Goal: Complete application form

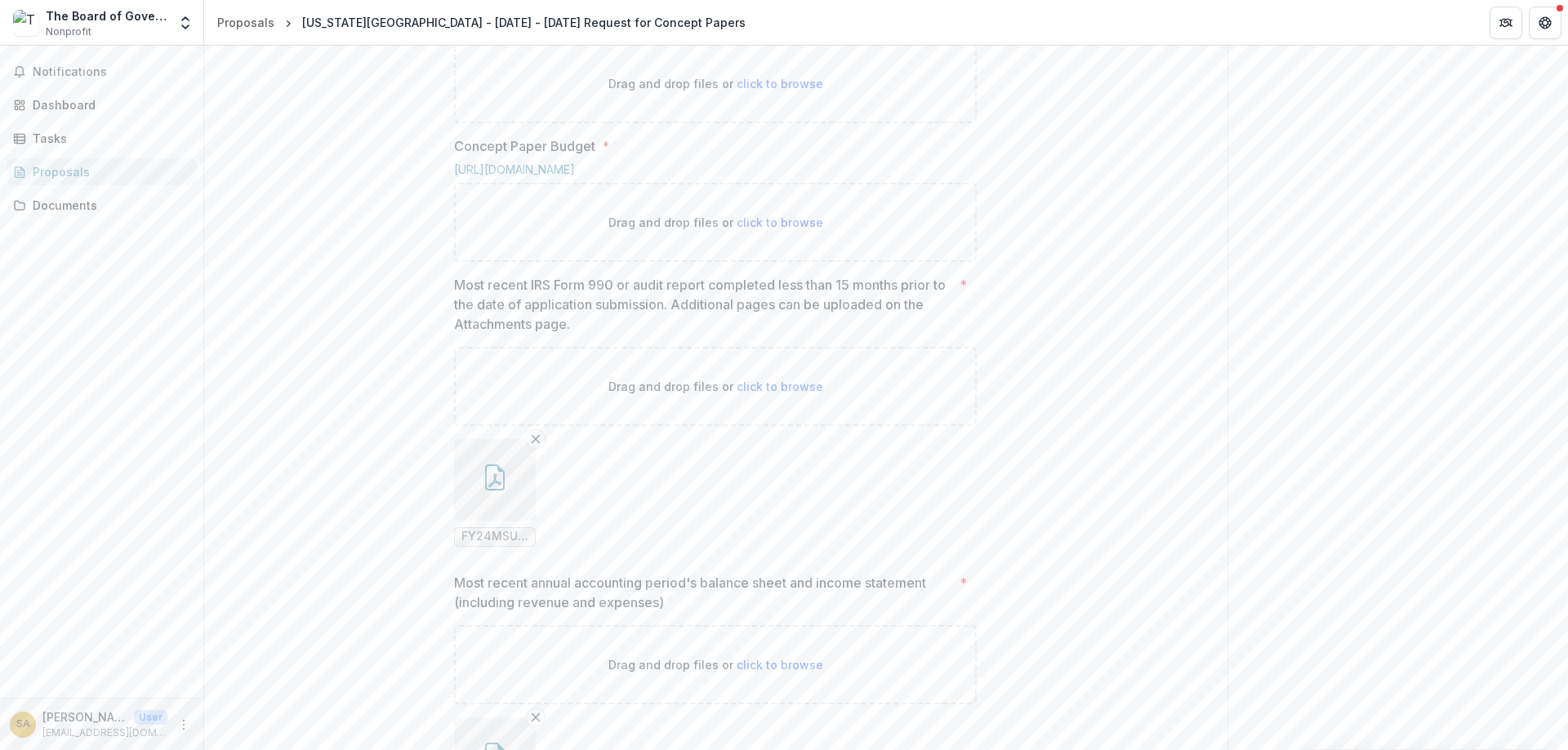
scroll to position [743, 0]
click at [759, 233] on span "click to browse" at bounding box center [780, 225] width 87 height 14
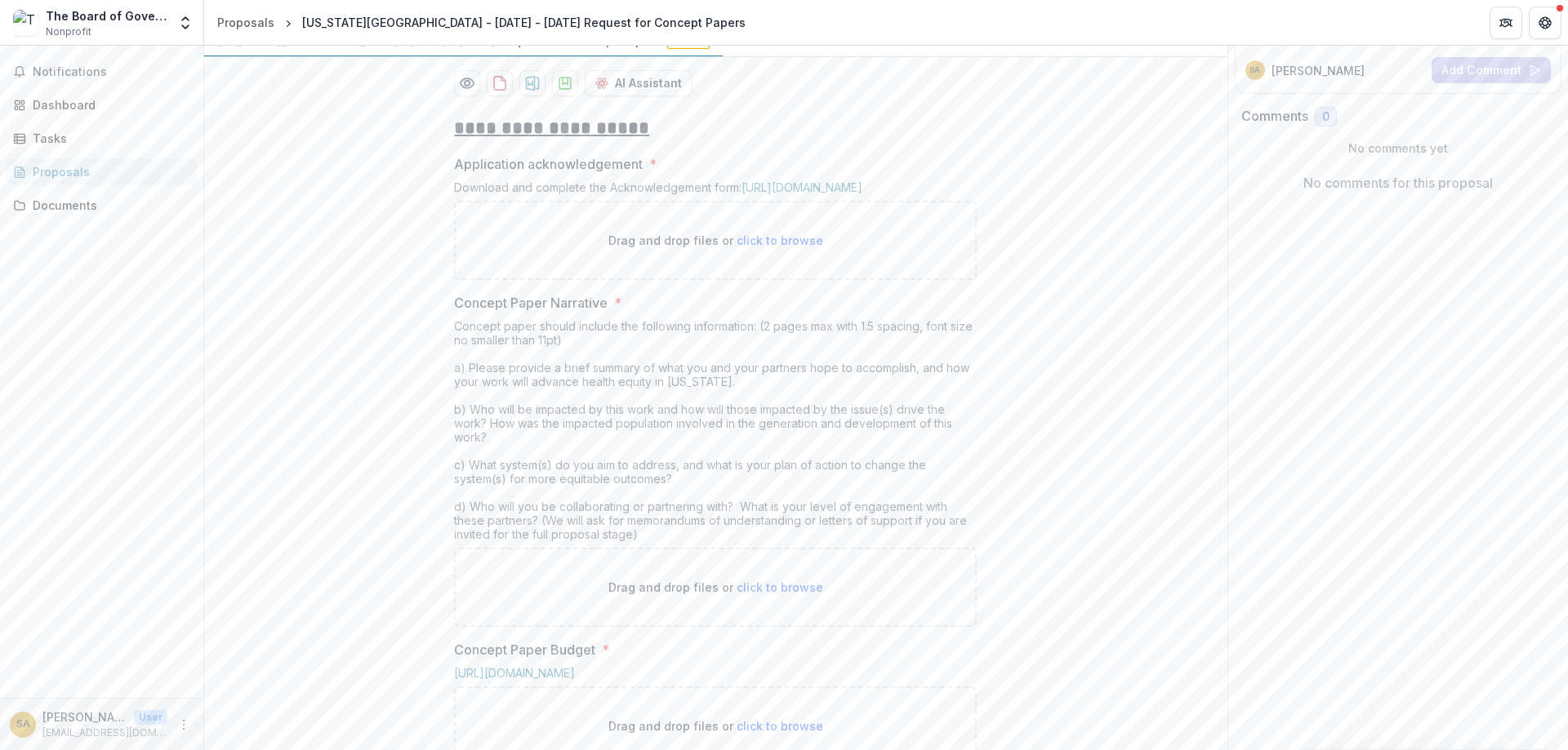
scroll to position [352, 0]
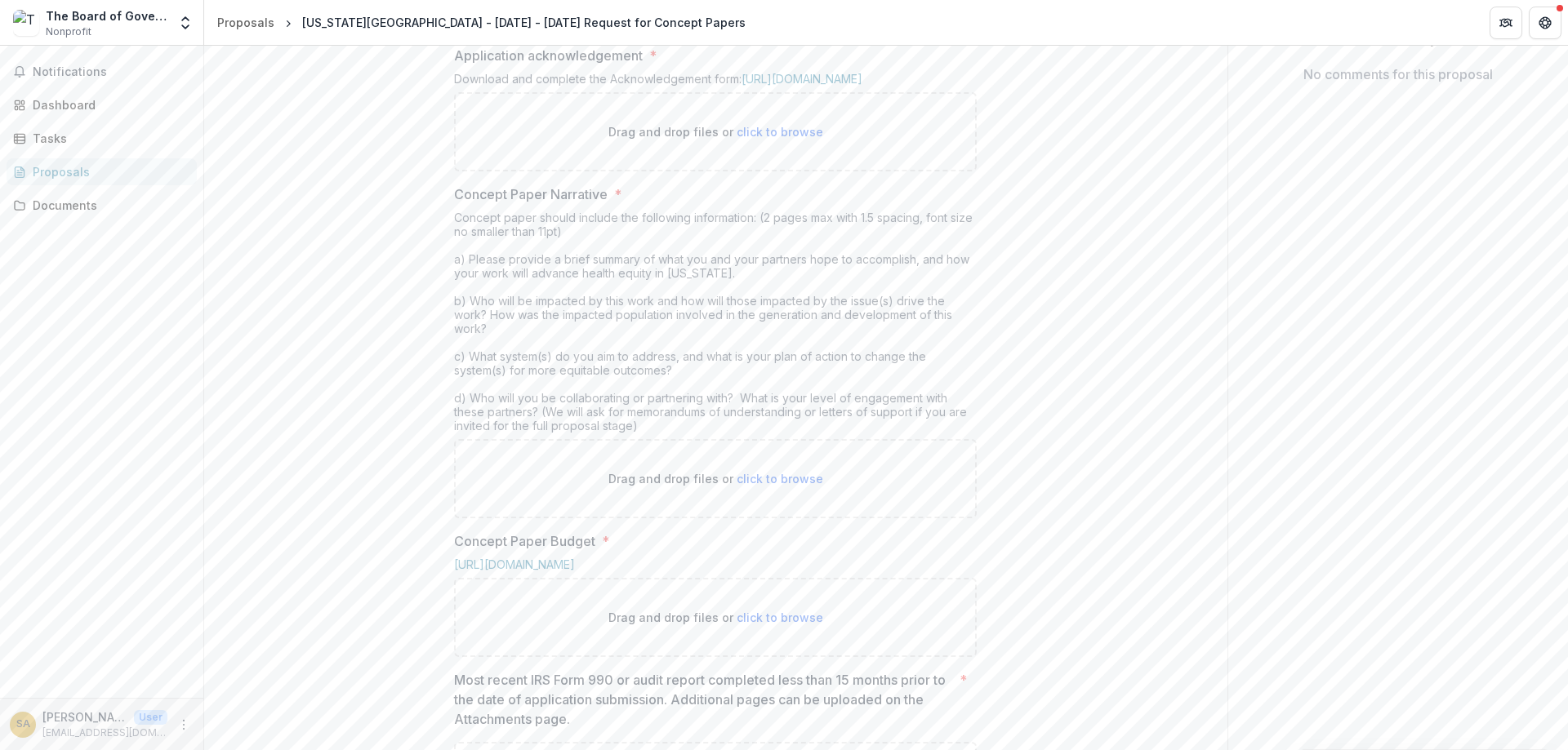
click at [764, 485] on span "click to browse" at bounding box center [780, 479] width 87 height 14
type input "**********"
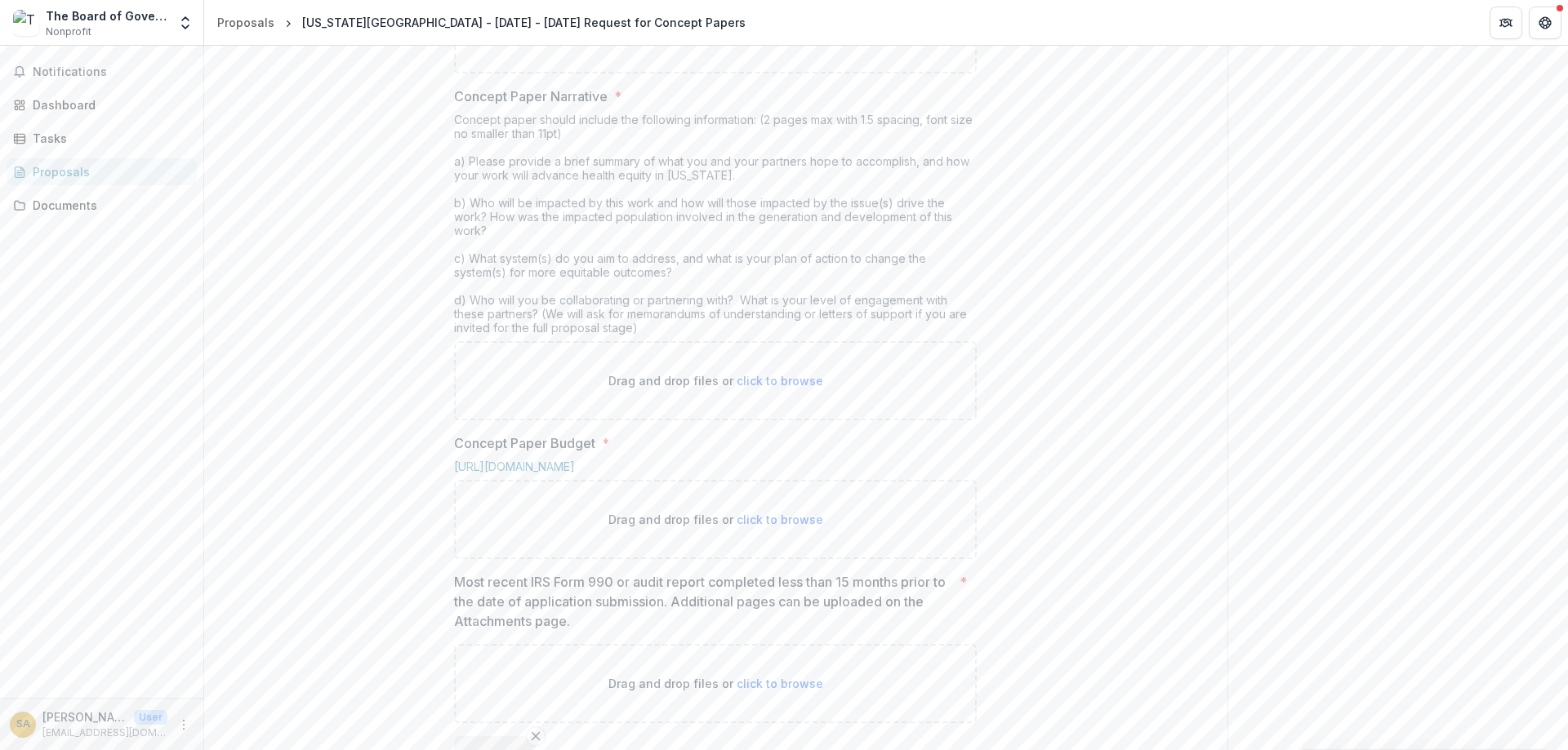
click at [783, 388] on span "click to browse" at bounding box center [780, 380] width 87 height 14
type input "**********"
click at [753, 388] on span "click to browse" at bounding box center [780, 380] width 87 height 14
type input "**********"
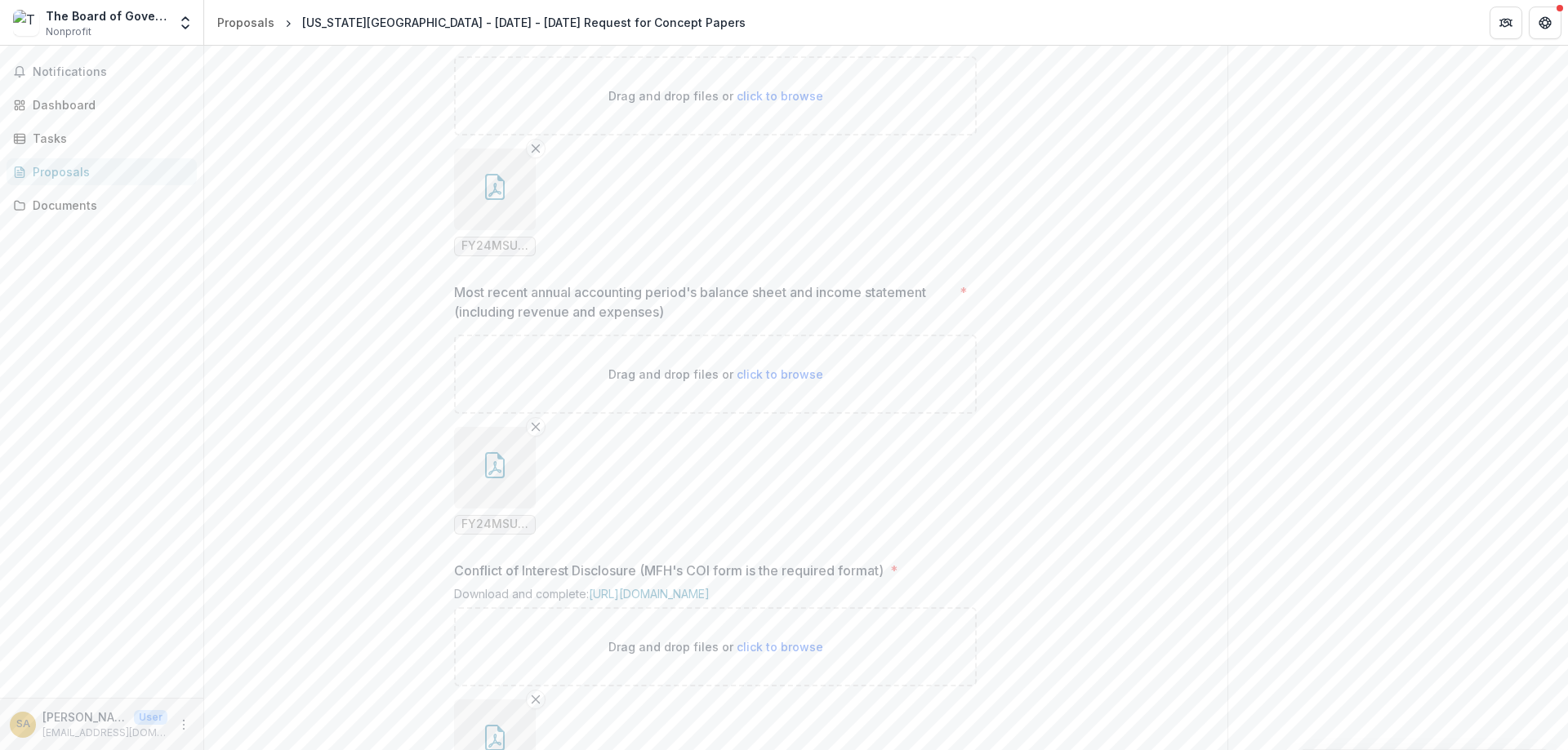
scroll to position [1332, 0]
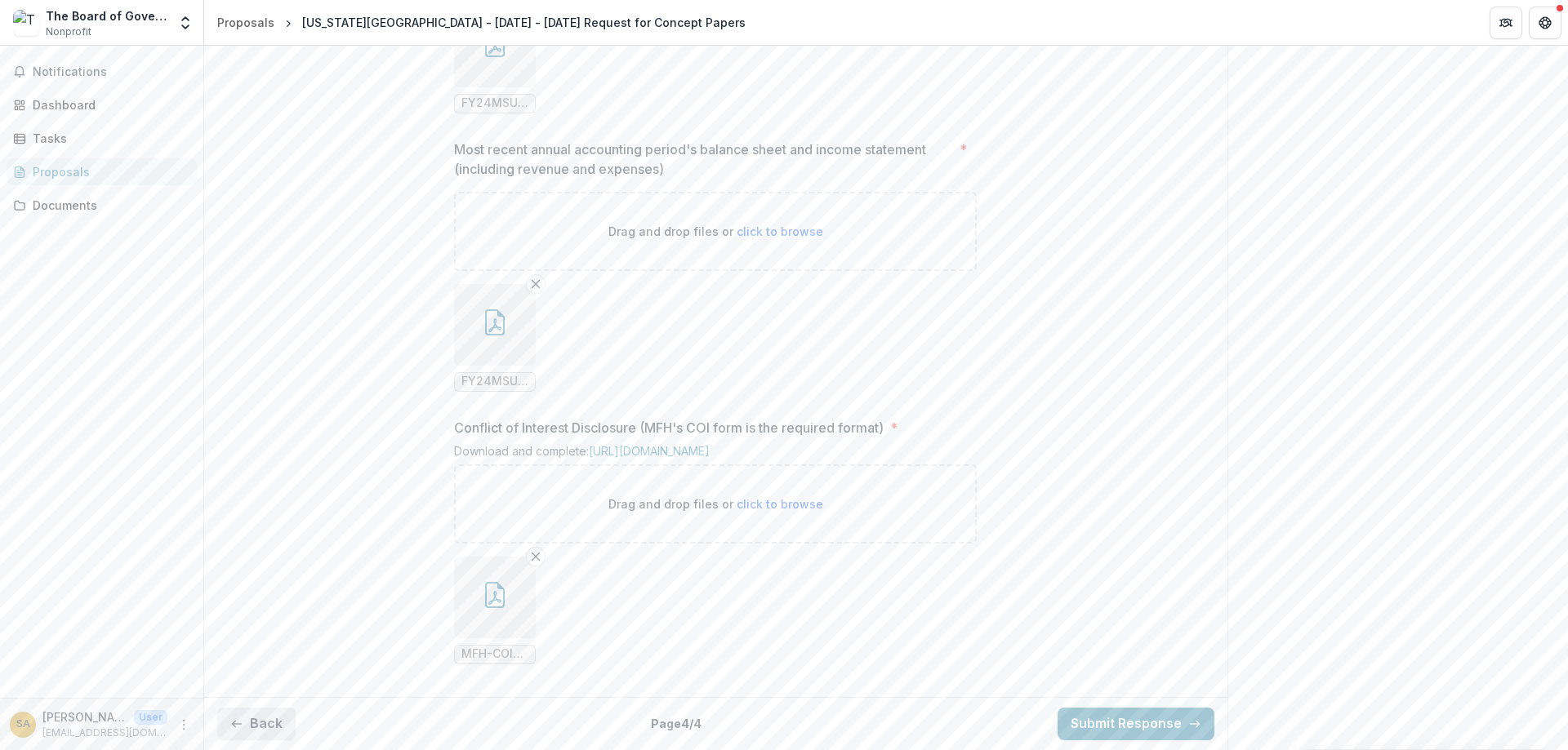
click at [250, 711] on button "Back" at bounding box center [255, 724] width 78 height 33
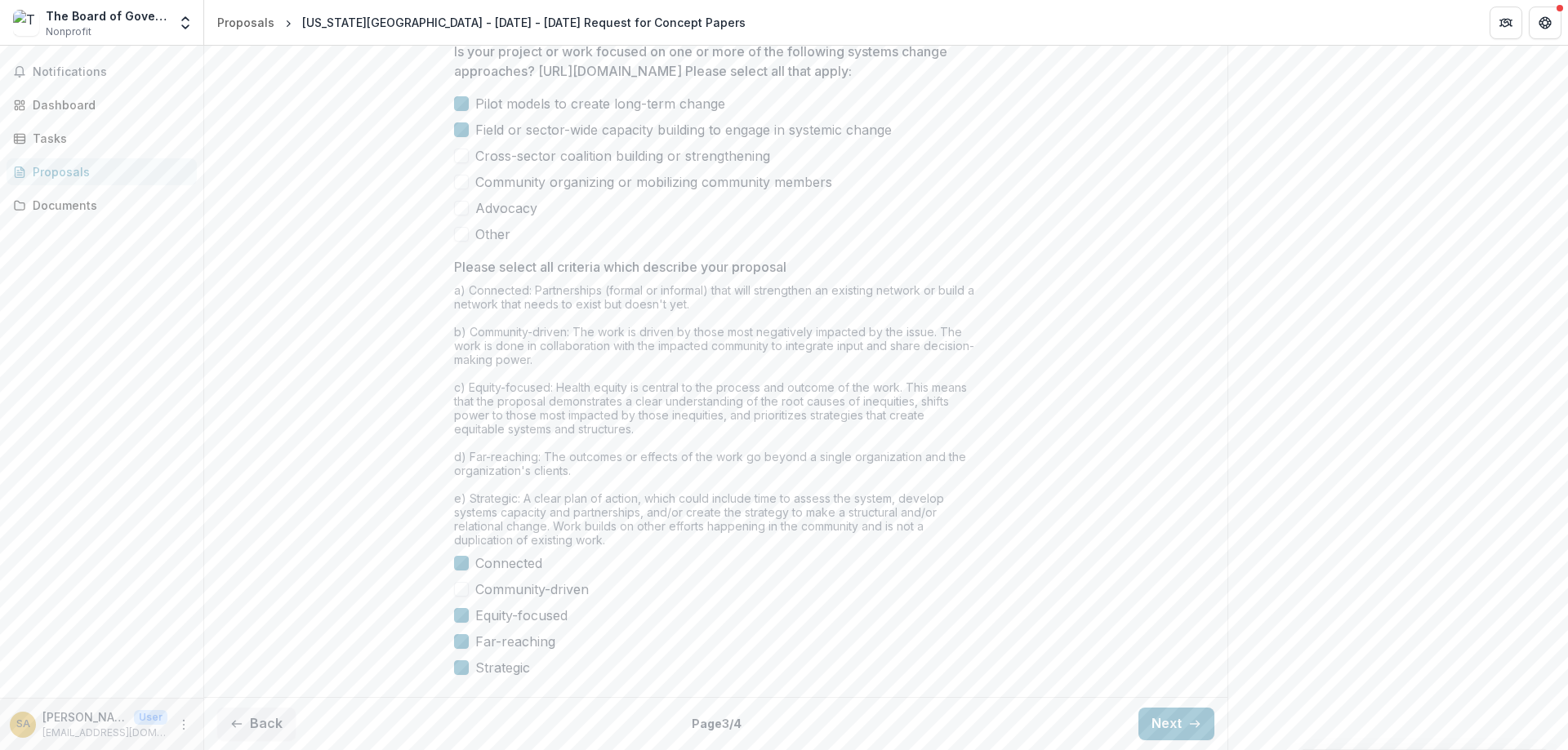
scroll to position [1338, 0]
click at [1163, 721] on button "Next" at bounding box center [1176, 724] width 76 height 33
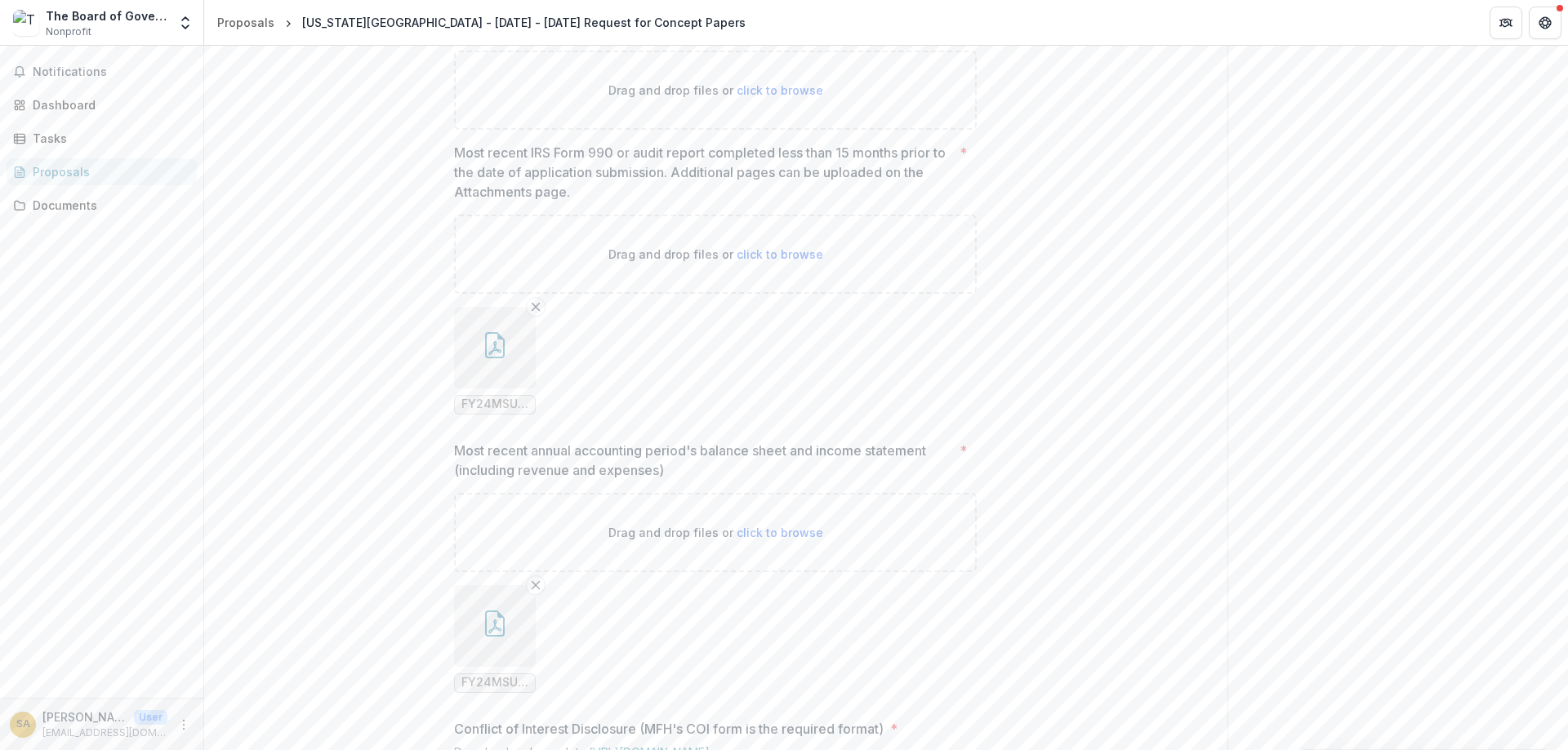
scroll to position [842, 0]
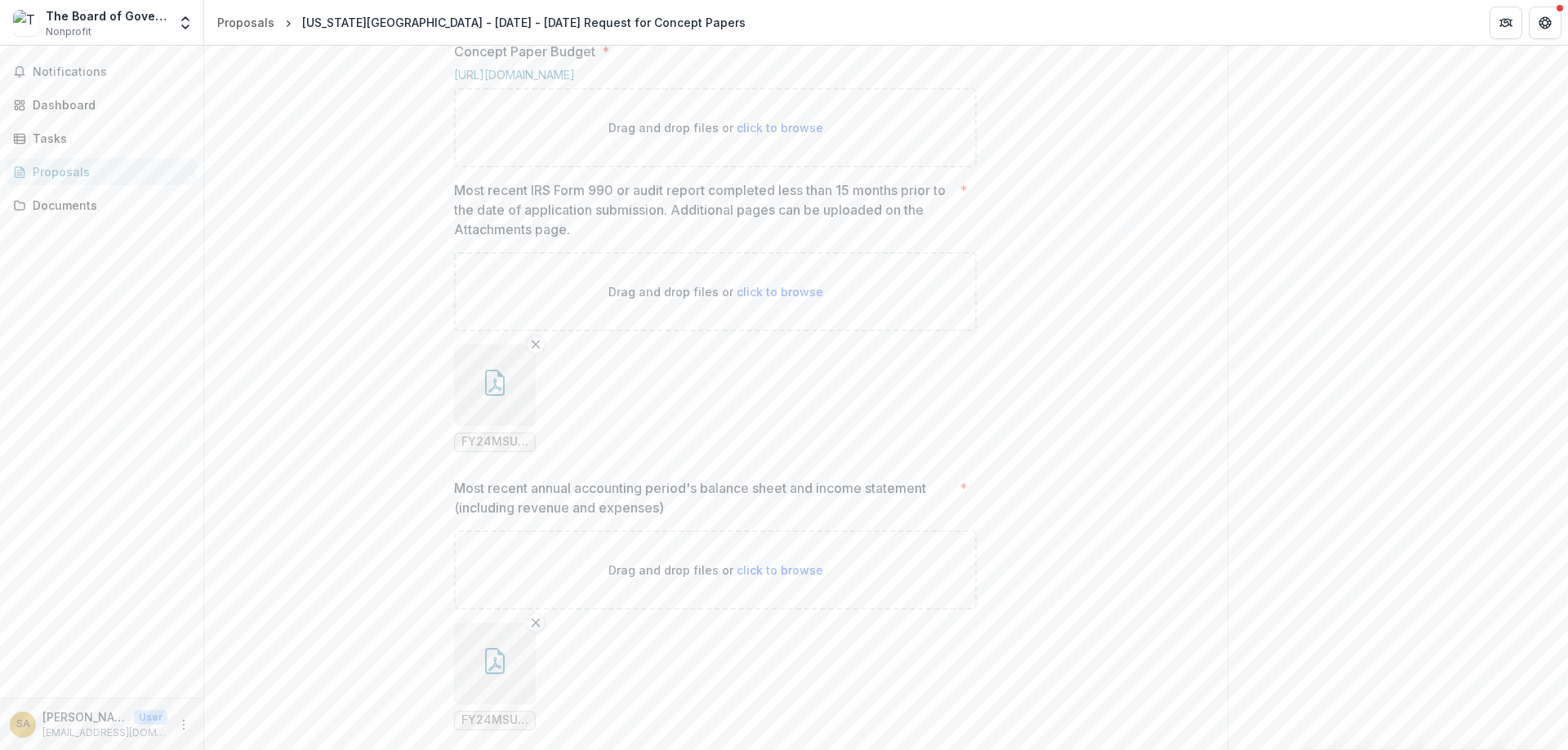
click at [777, 134] on span "click to browse" at bounding box center [780, 128] width 87 height 14
type input "**********"
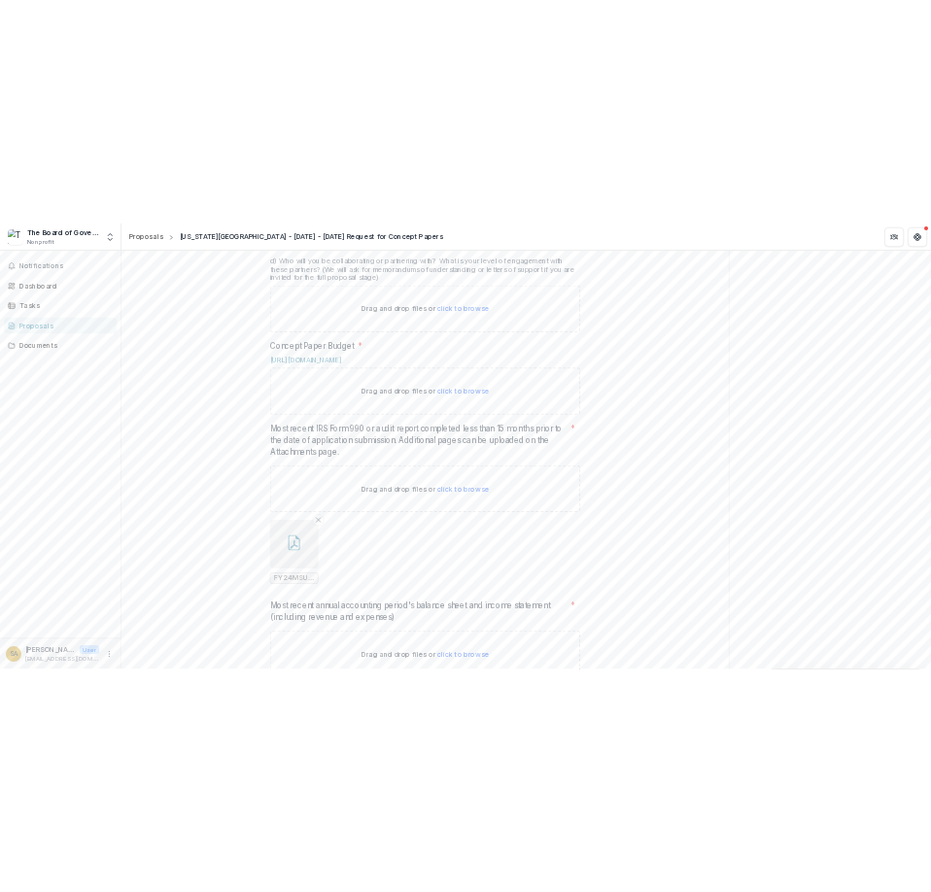
scroll to position [769, 0]
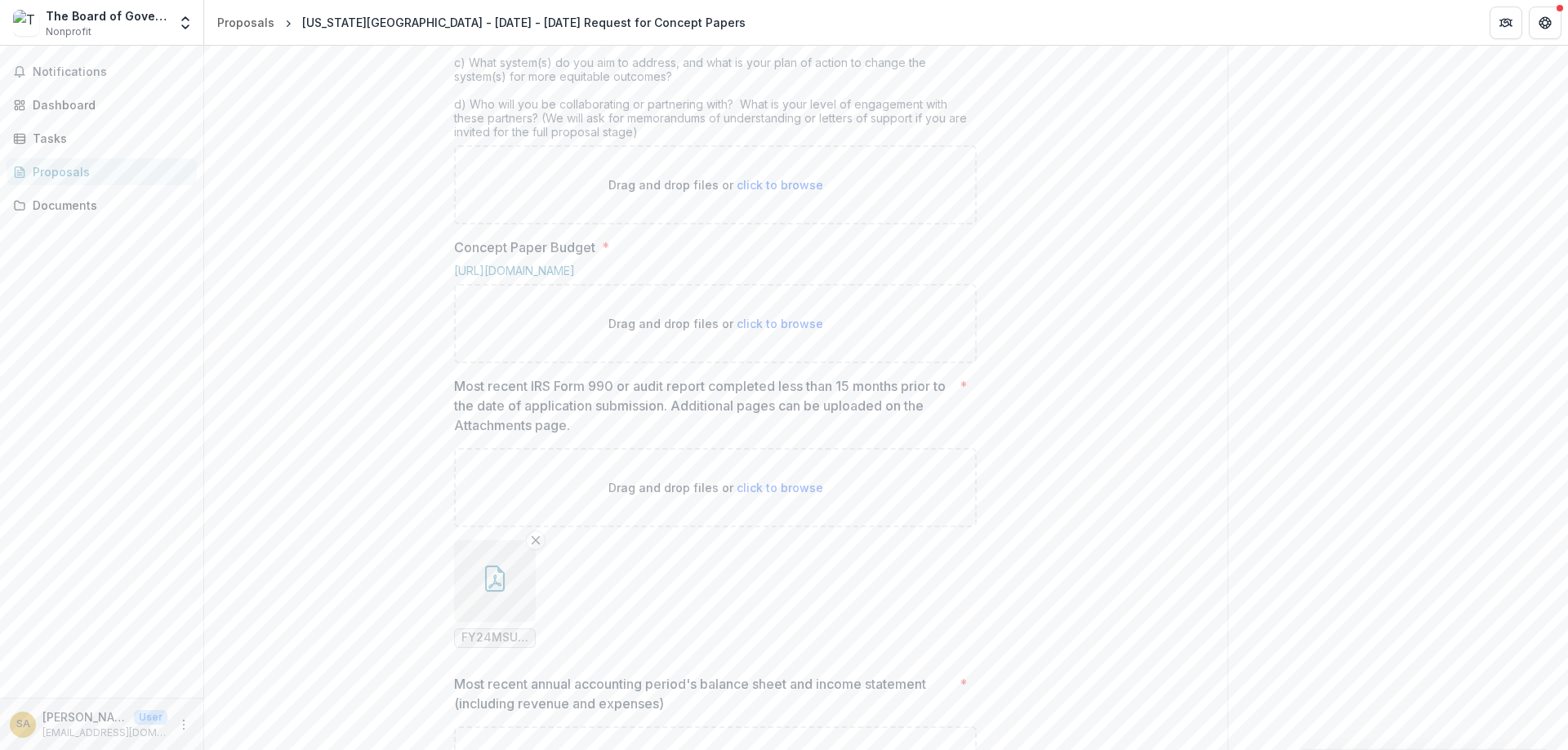
click at [751, 191] on span "click to browse" at bounding box center [780, 185] width 87 height 14
type input "**********"
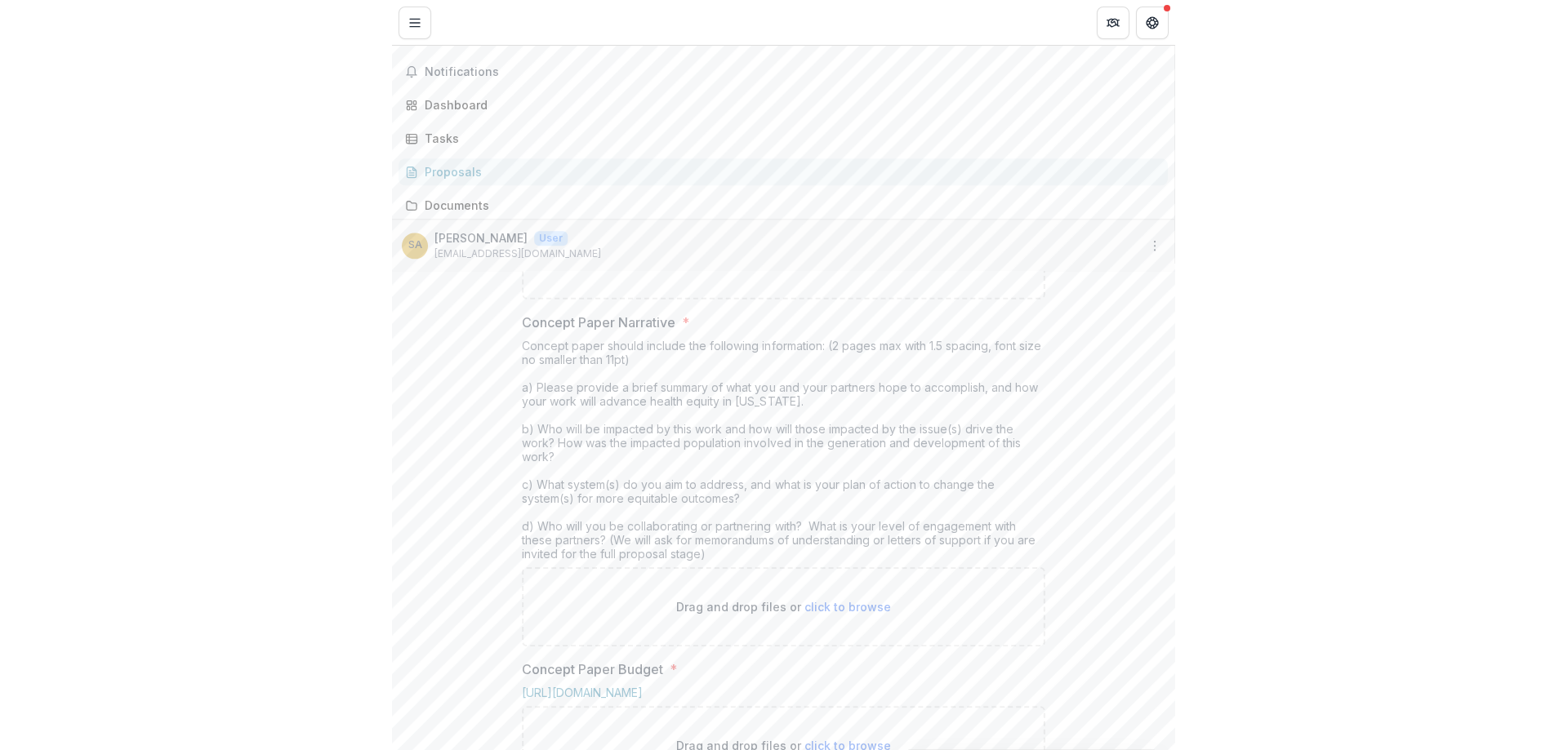
scroll to position [449, 0]
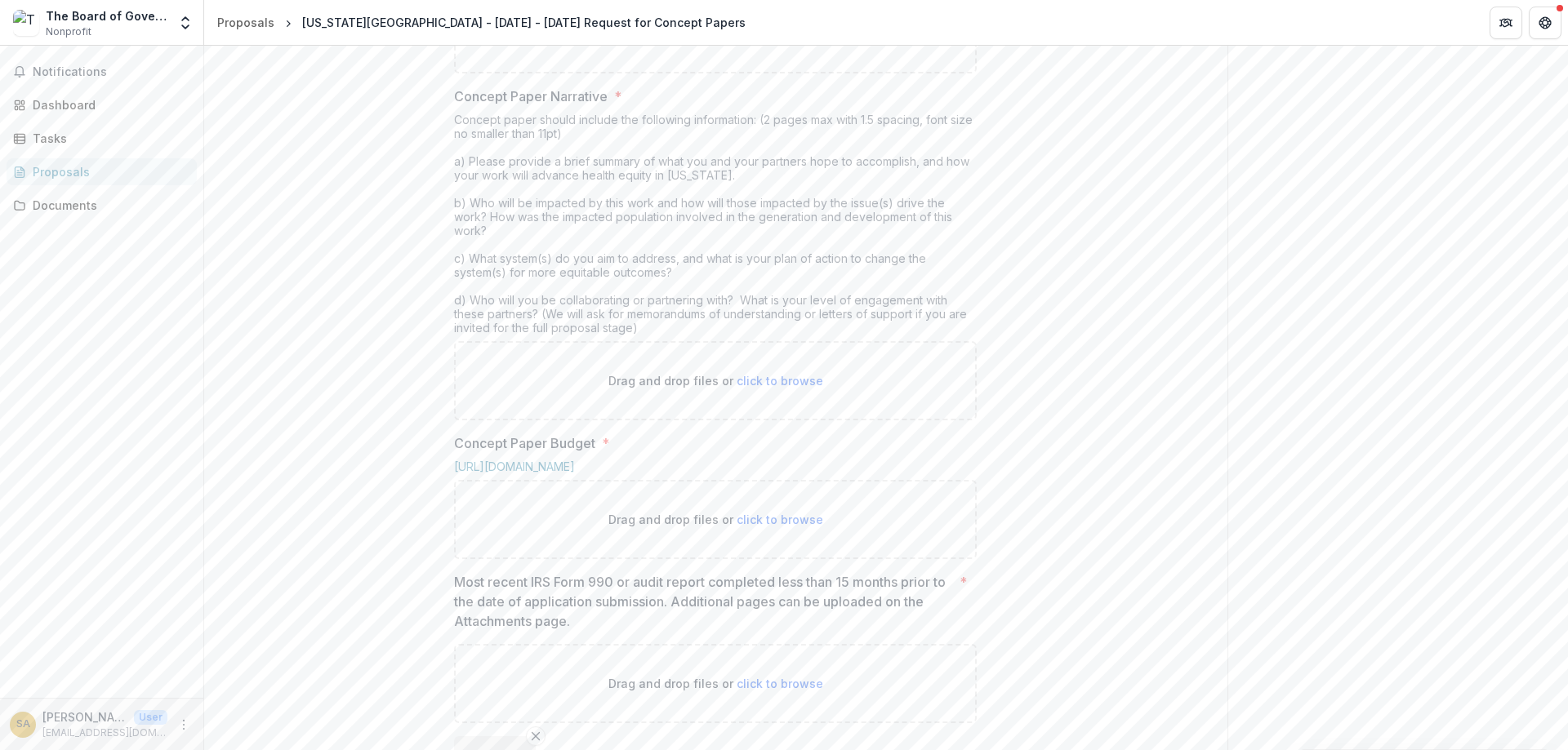
click at [760, 388] on span "click to browse" at bounding box center [780, 380] width 87 height 14
type input "**********"
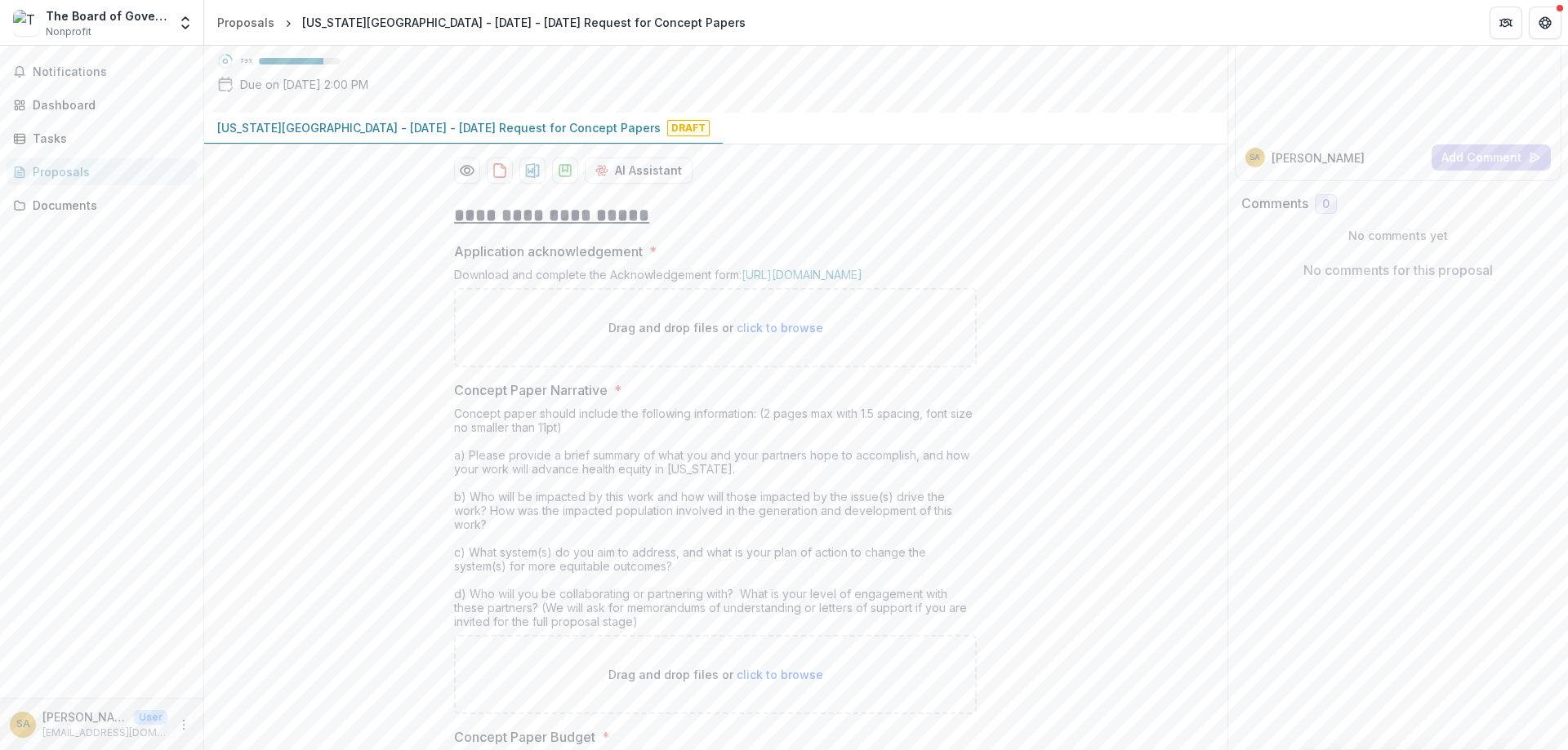
scroll to position [0, 0]
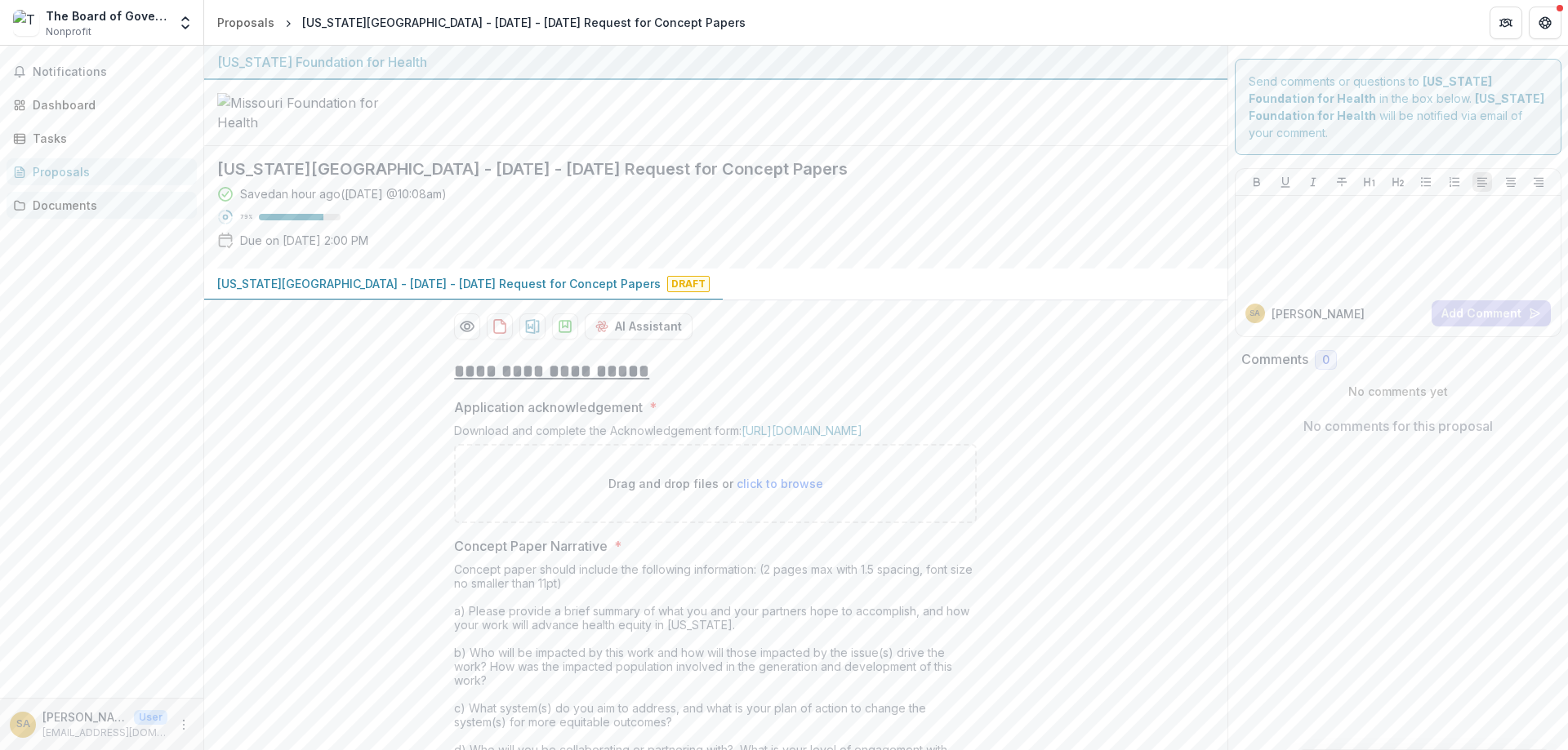
click at [35, 203] on div "Documents" at bounding box center [108, 205] width 151 height 17
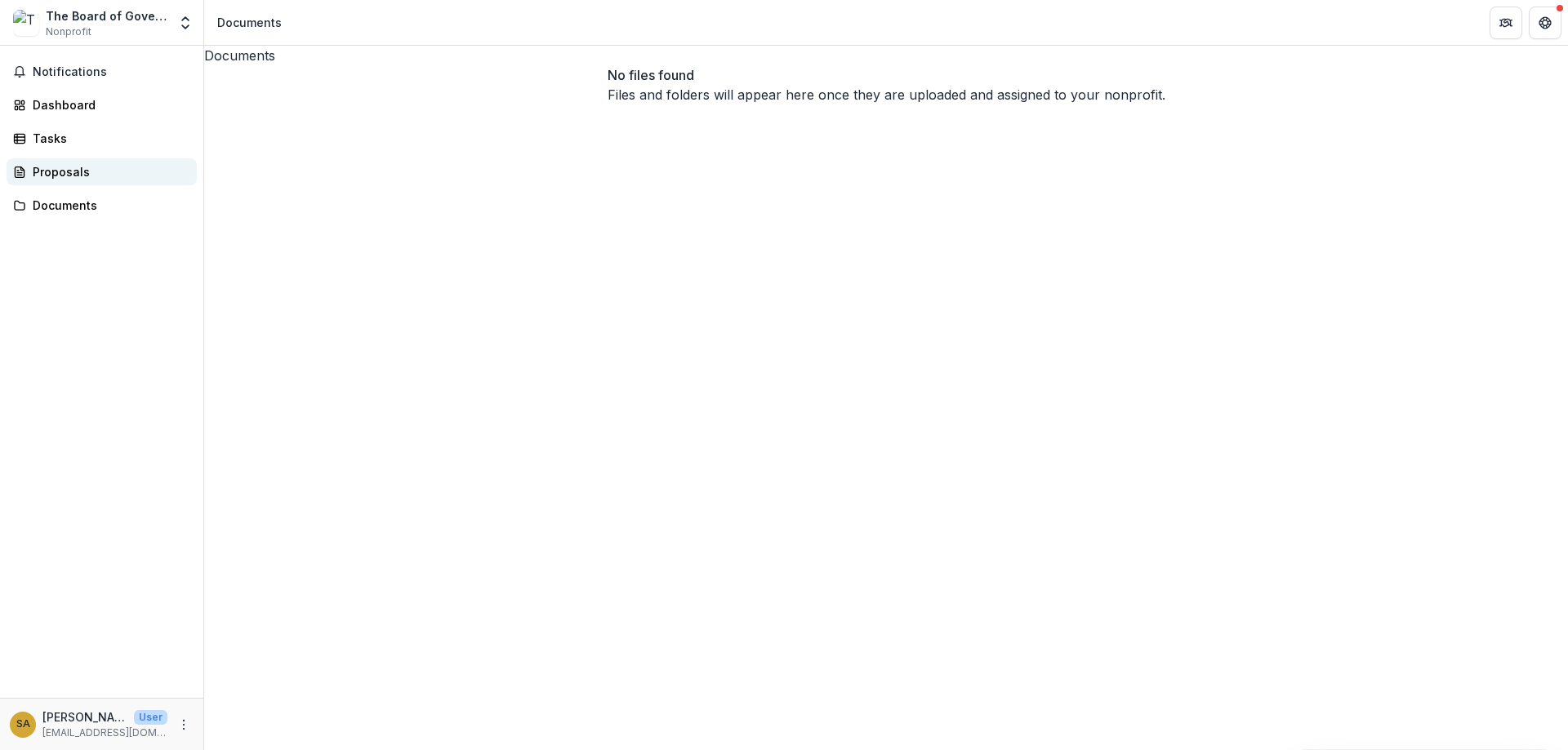
click at [73, 180] on div "Proposals" at bounding box center [108, 171] width 151 height 17
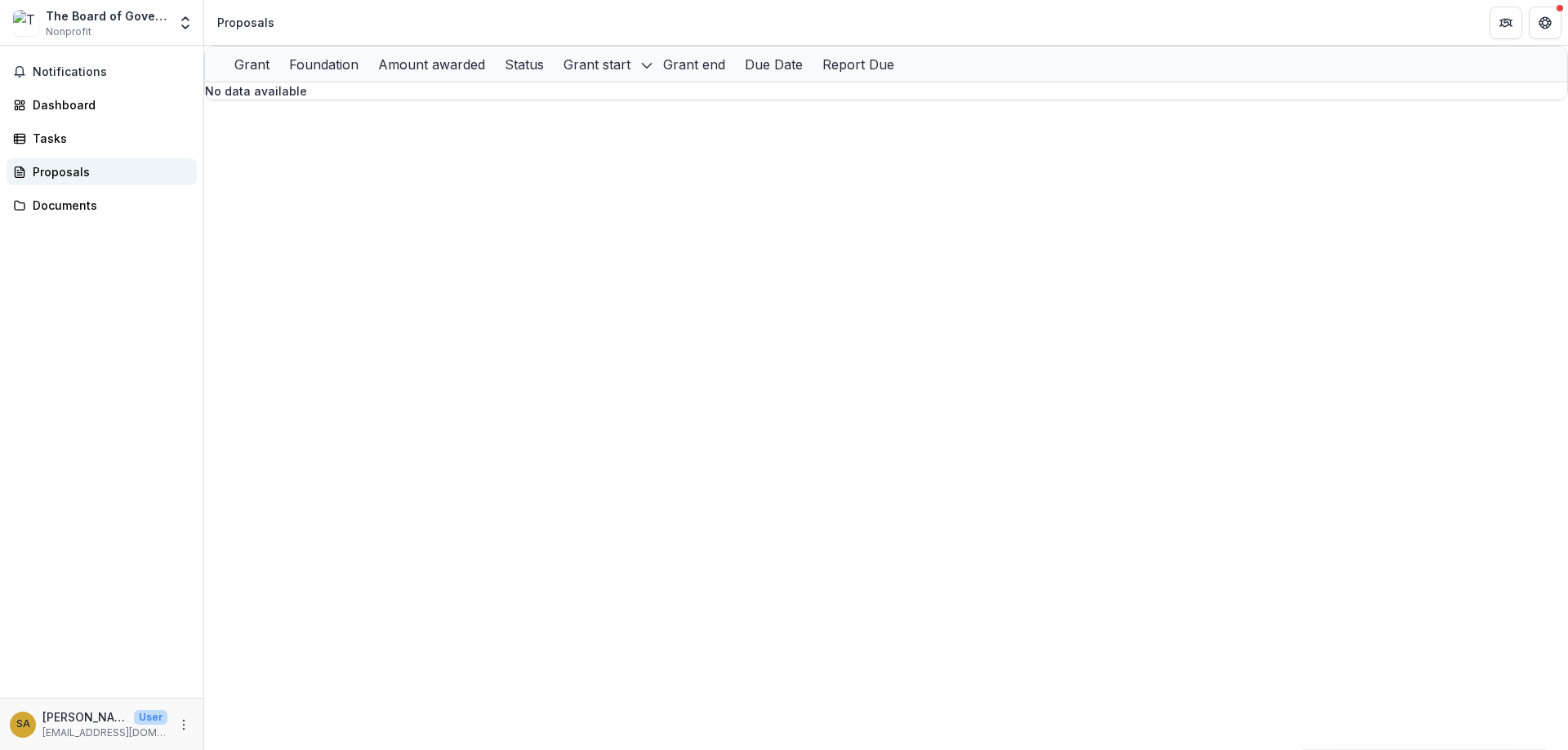
click at [52, 175] on div "Proposals" at bounding box center [108, 171] width 151 height 17
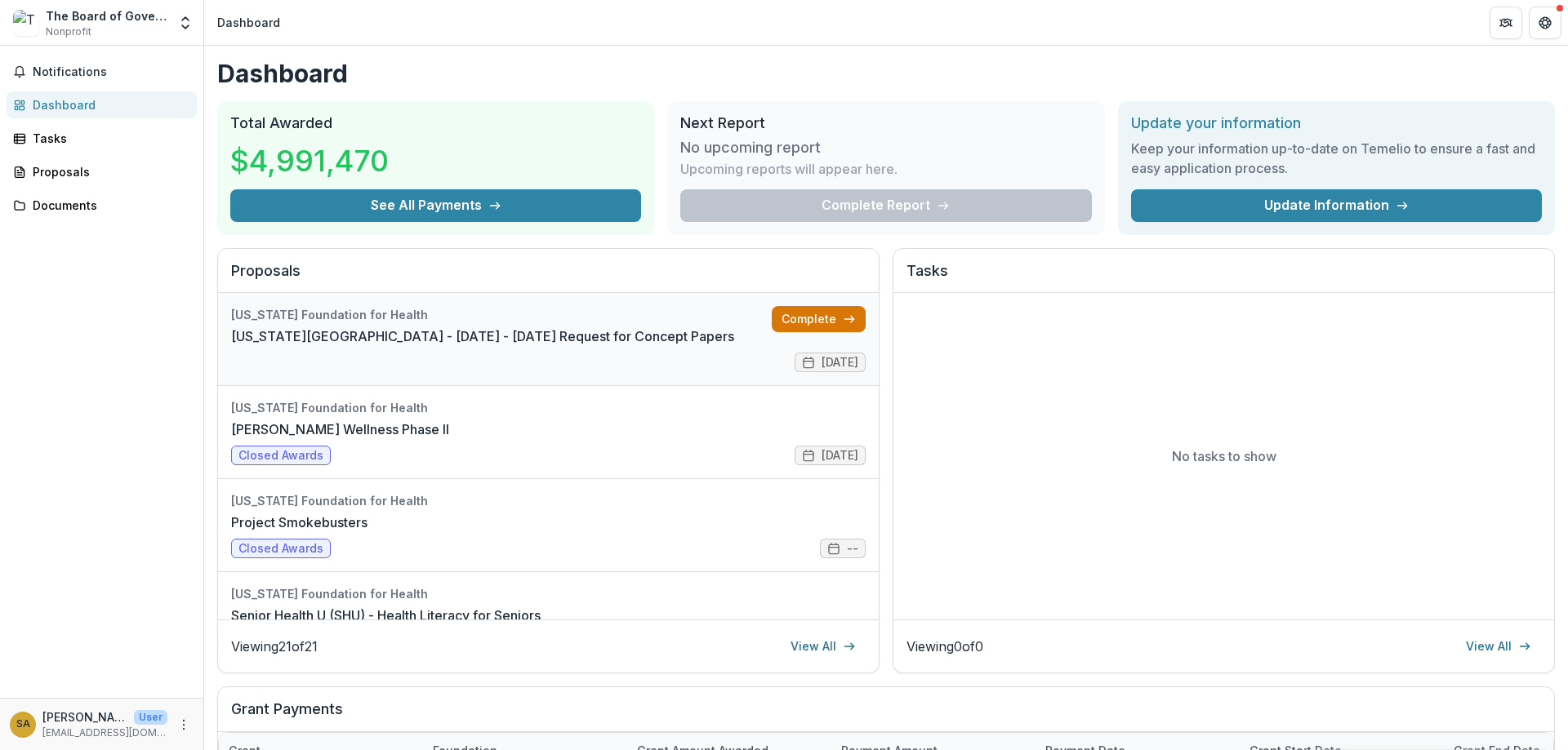
click at [804, 325] on link "Complete" at bounding box center [818, 318] width 94 height 26
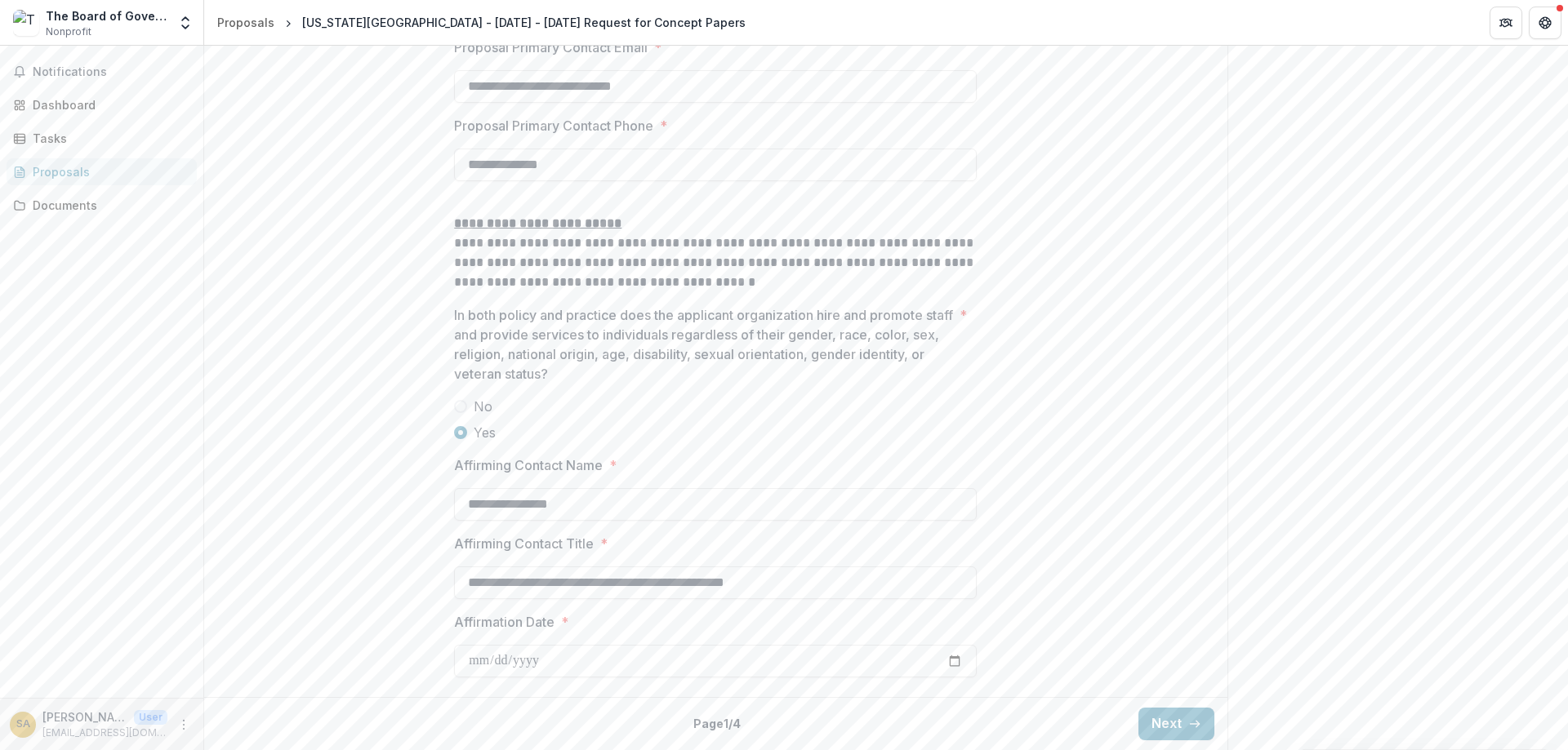
scroll to position [2471, 0]
click at [1167, 728] on button "Next" at bounding box center [1176, 724] width 76 height 33
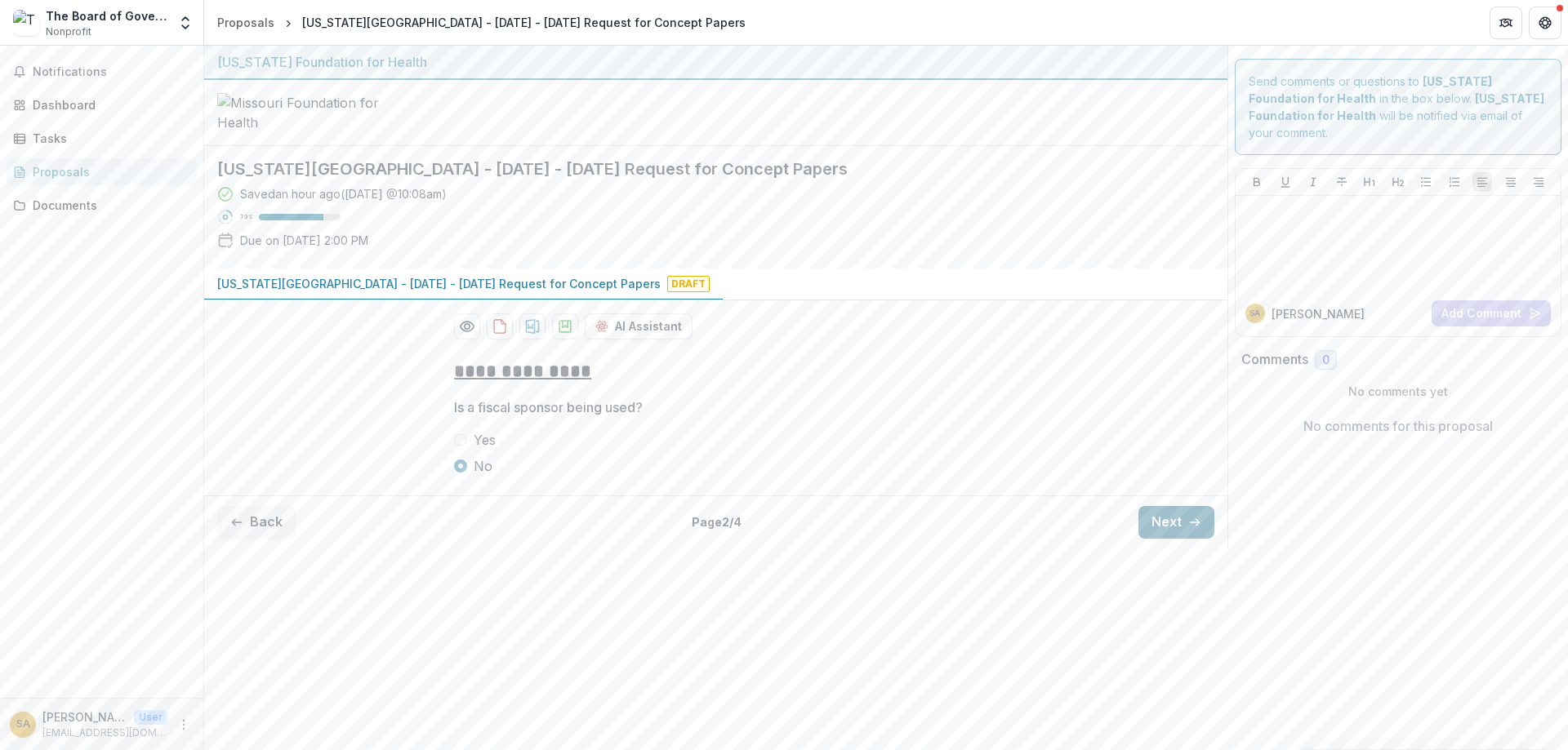
scroll to position [0, 0]
click at [1160, 538] on button "Next" at bounding box center [1176, 522] width 76 height 33
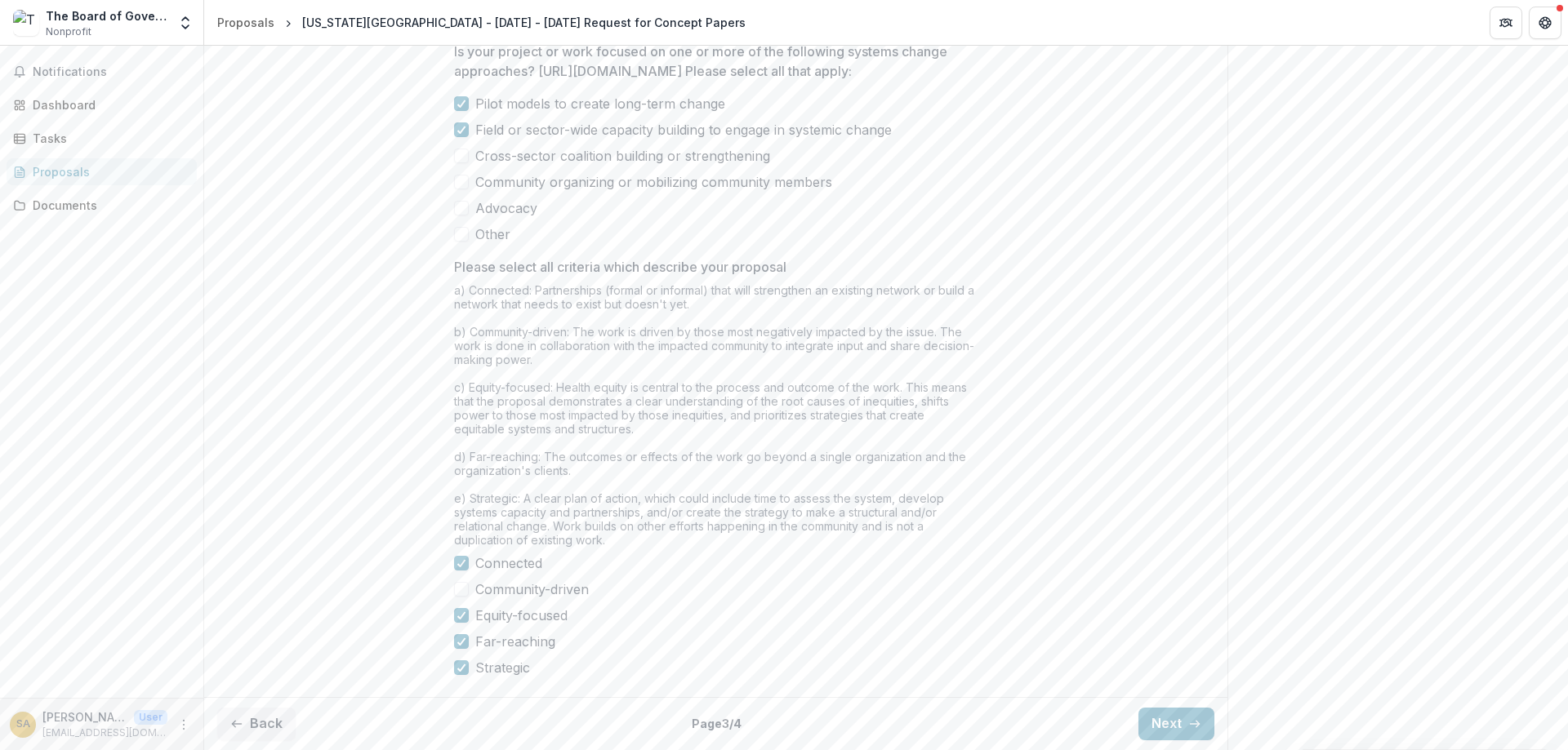
scroll to position [1321, 0]
click at [1165, 723] on button "Next" at bounding box center [1176, 724] width 76 height 33
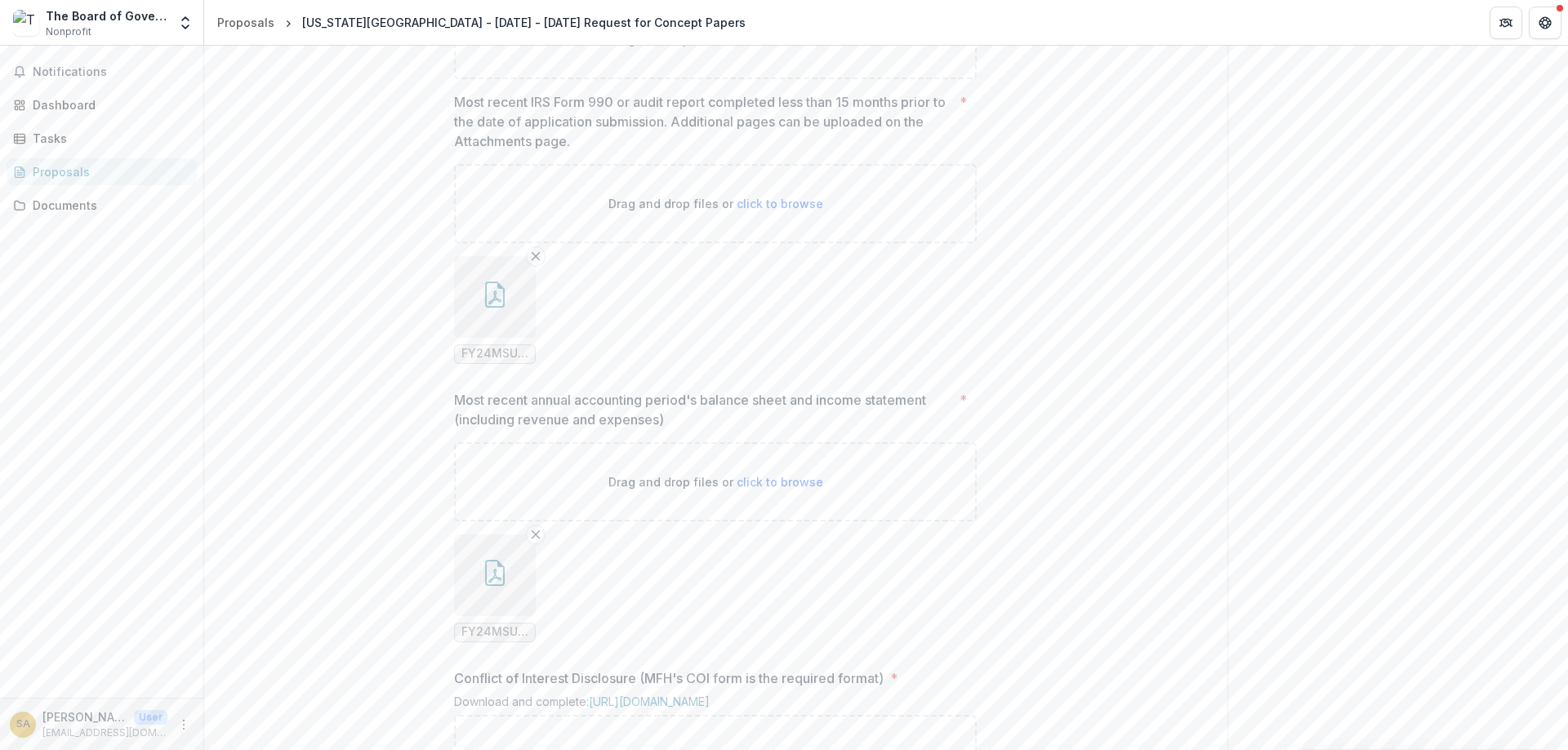
scroll to position [636, 0]
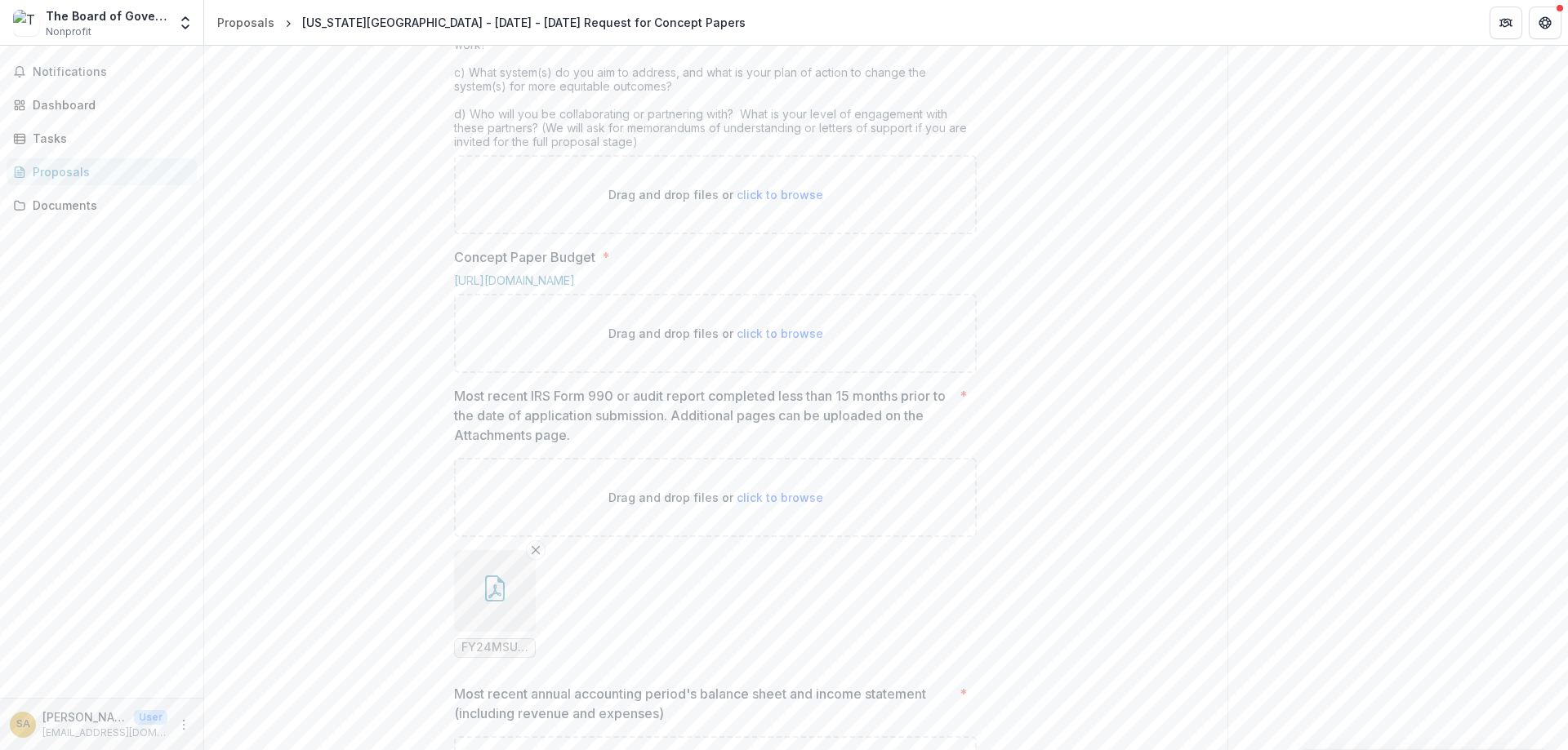
click at [779, 202] on span "click to browse" at bounding box center [780, 195] width 87 height 14
type input "**********"
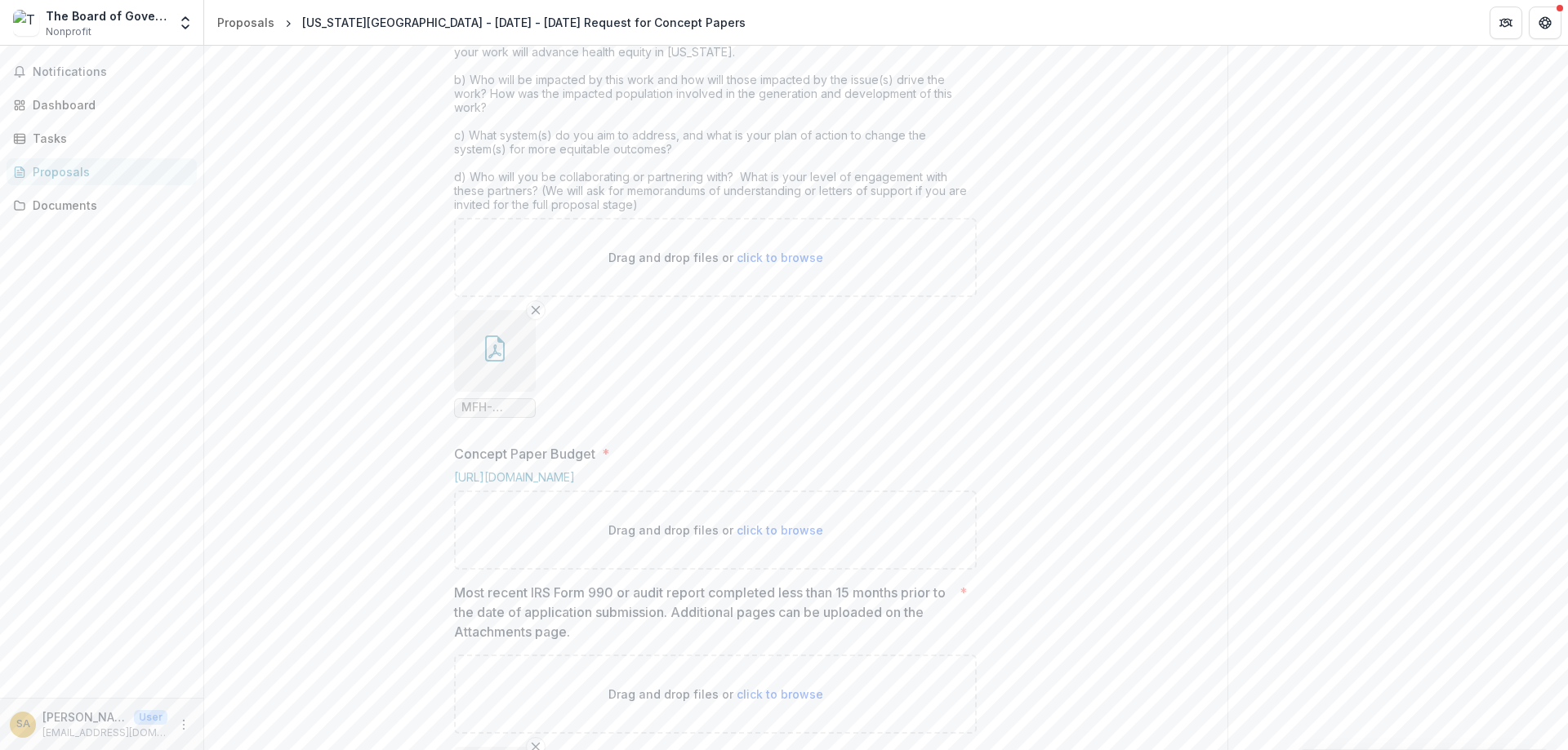
scroll to position [538, 0]
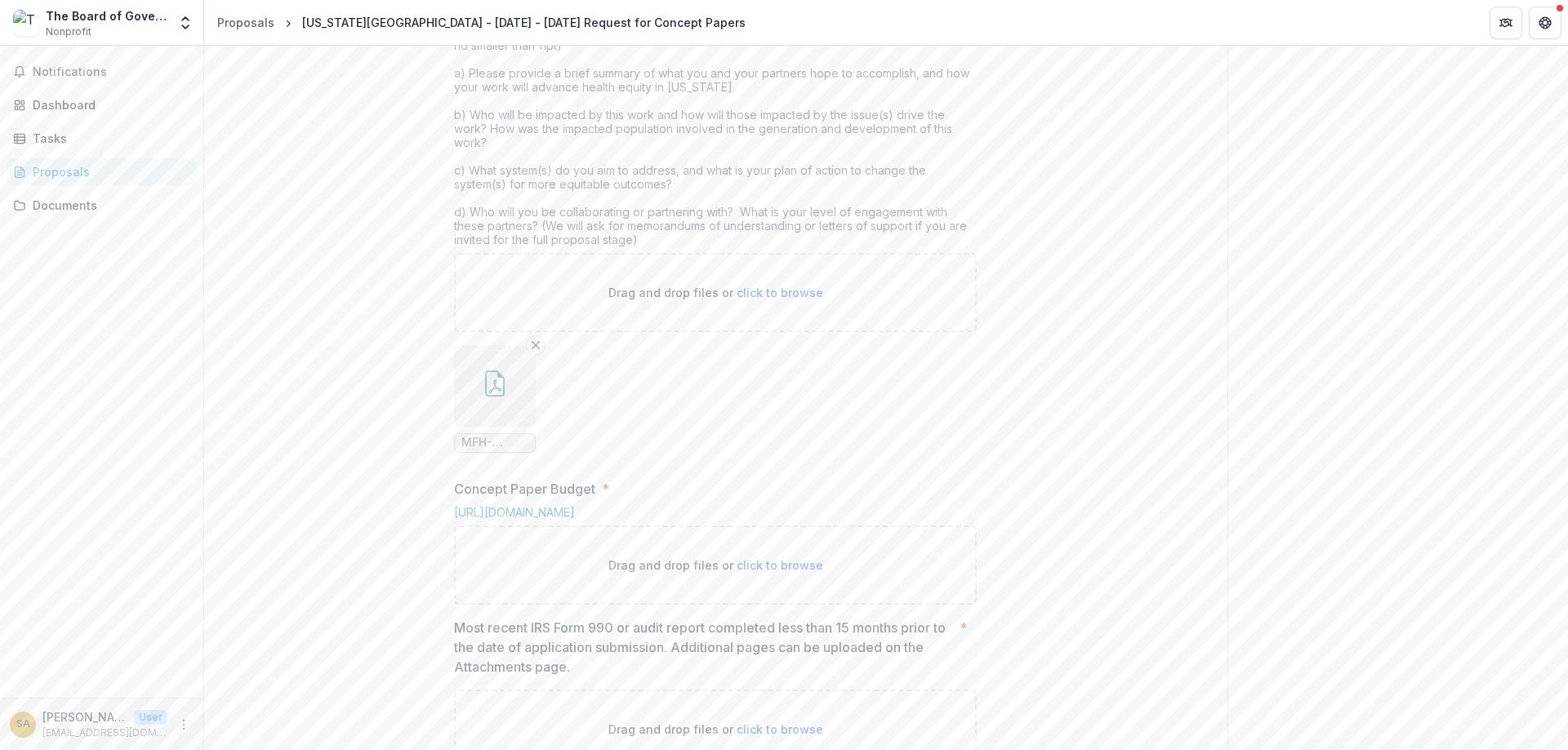
click at [486, 427] on button "button" at bounding box center [494, 385] width 82 height 81
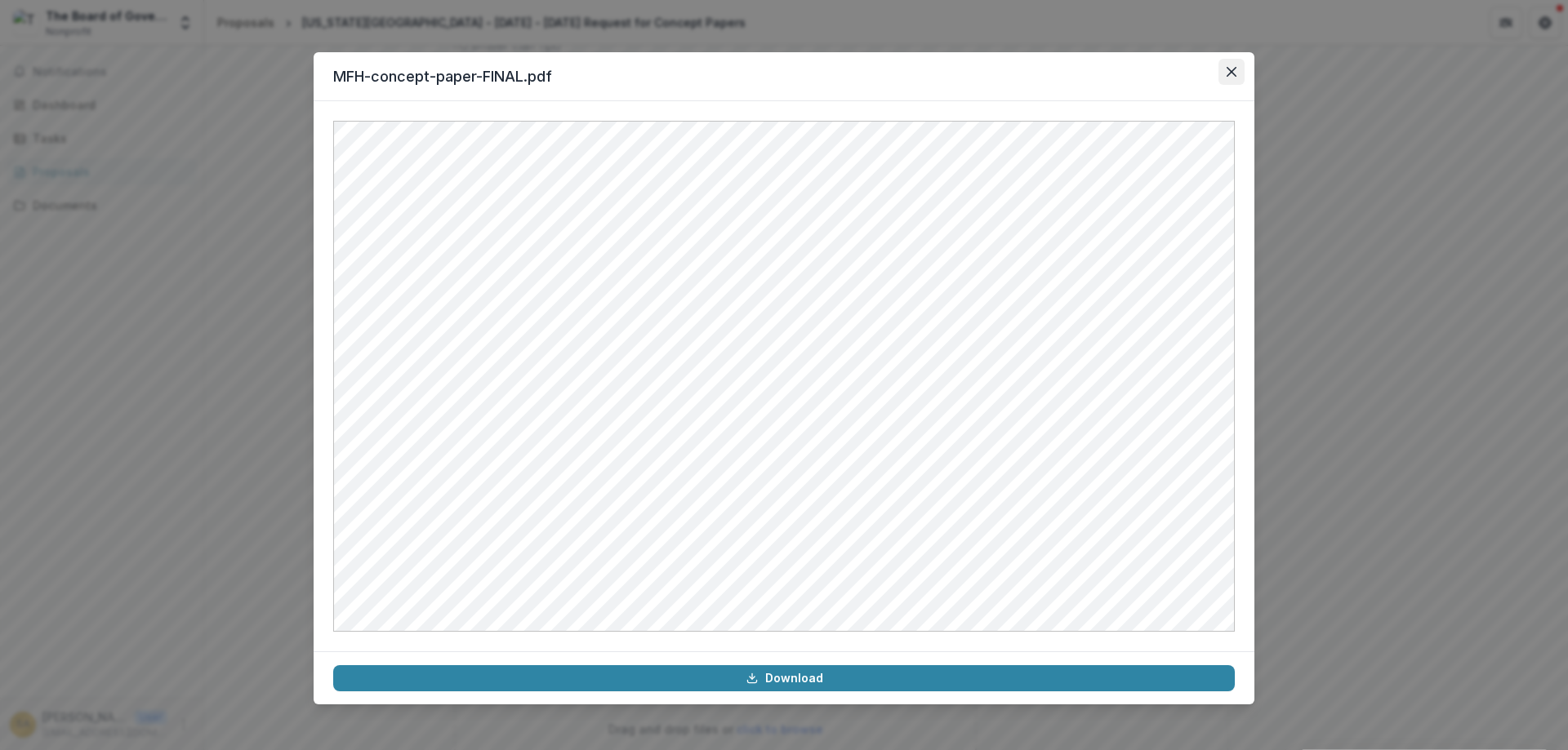
click at [1230, 69] on icon "Close" at bounding box center [1232, 72] width 10 height 10
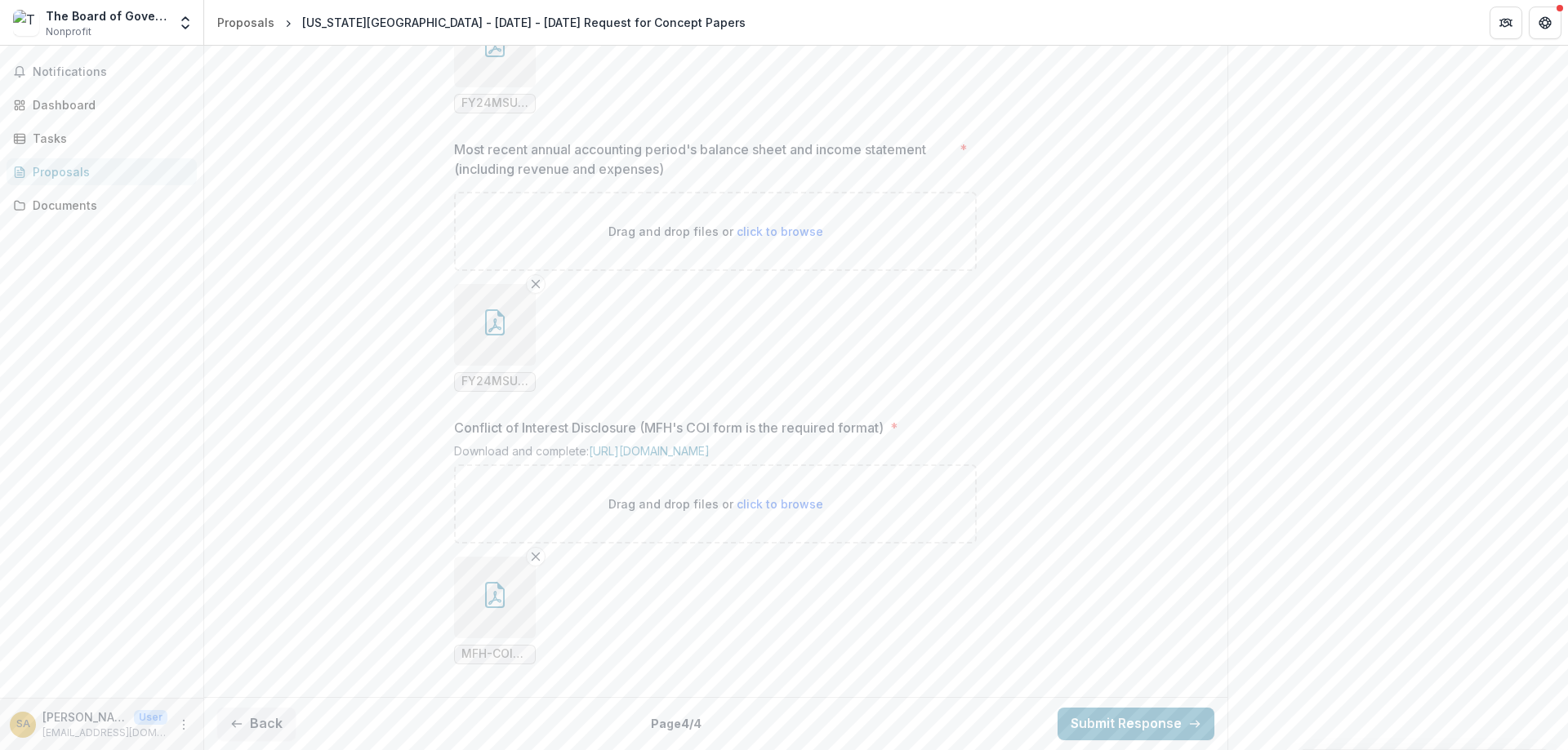
scroll to position [1466, 0]
click at [250, 722] on button "Back" at bounding box center [255, 724] width 78 height 33
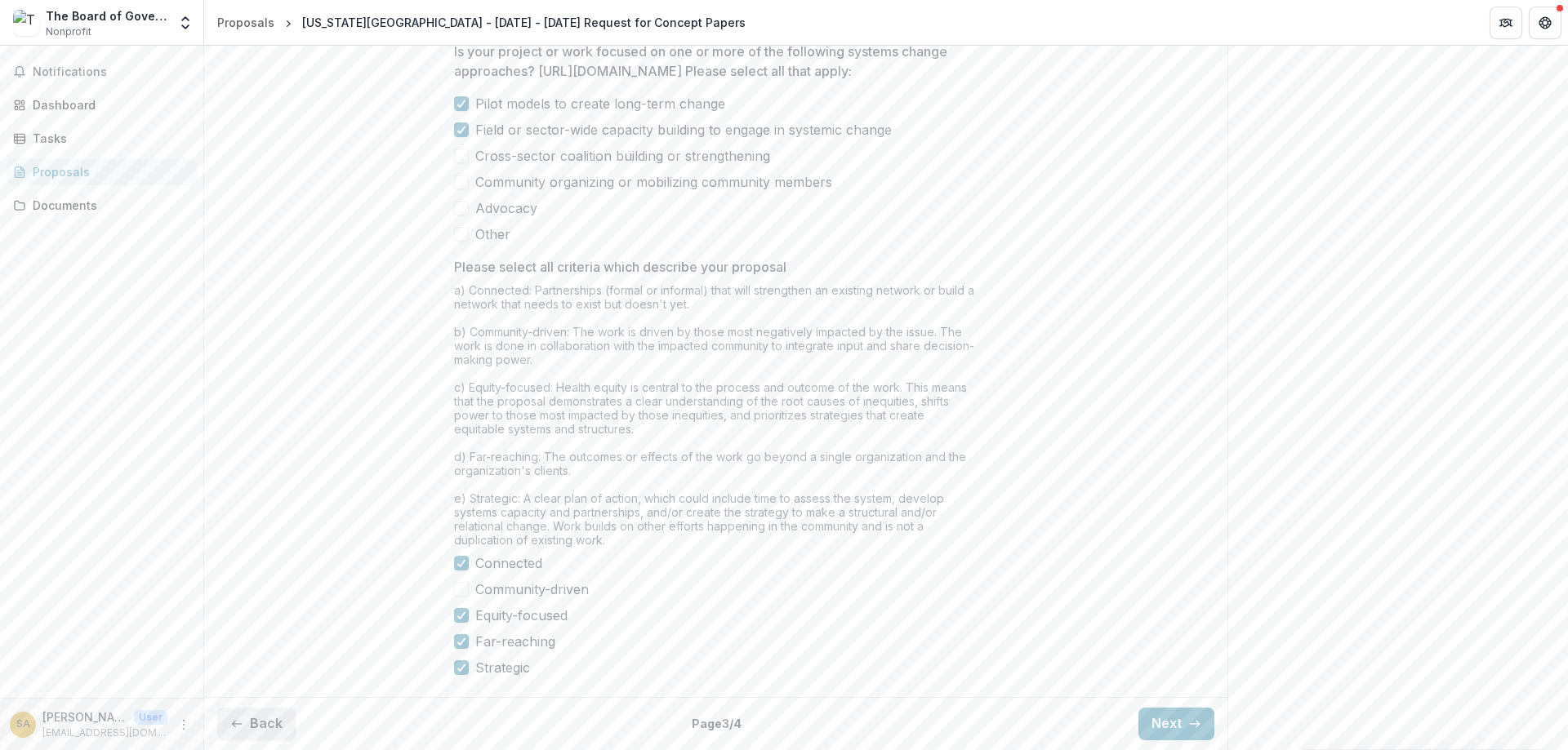
scroll to position [1320, 0]
